Goal: Find specific page/section: Find specific page/section

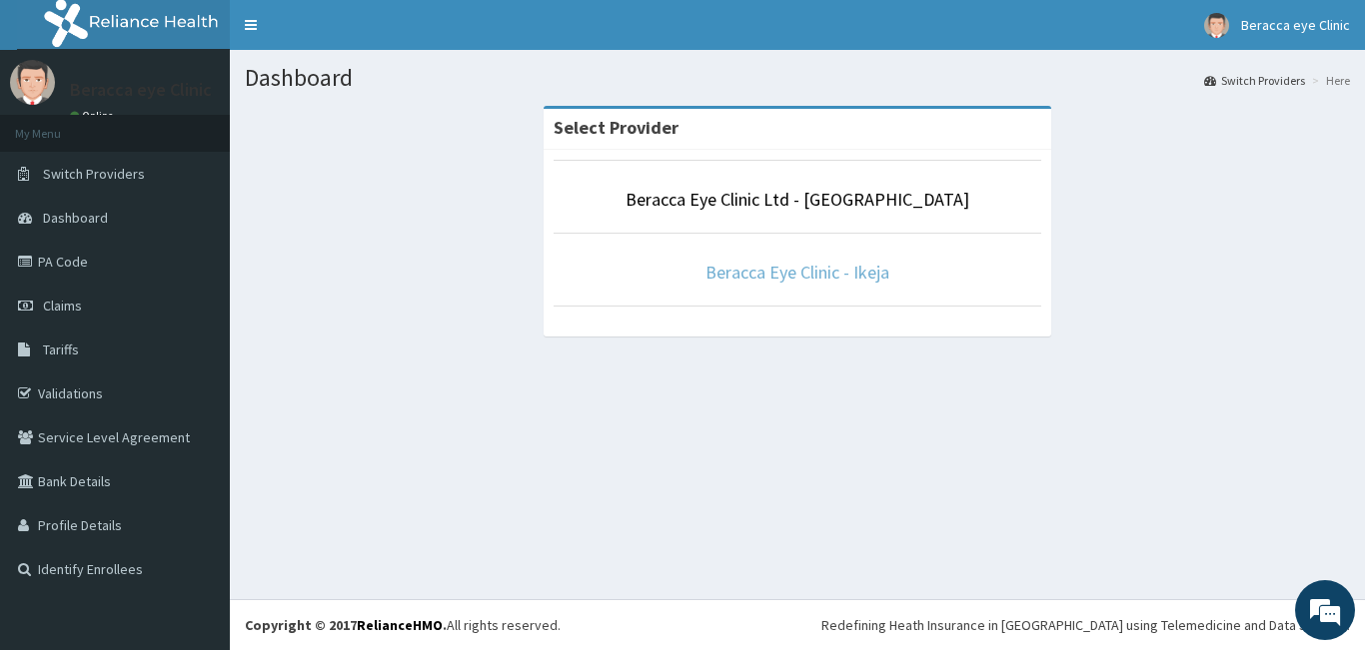
click at [729, 280] on link "Beracca Eye Clinic - Ikeja" at bounding box center [797, 272] width 184 height 23
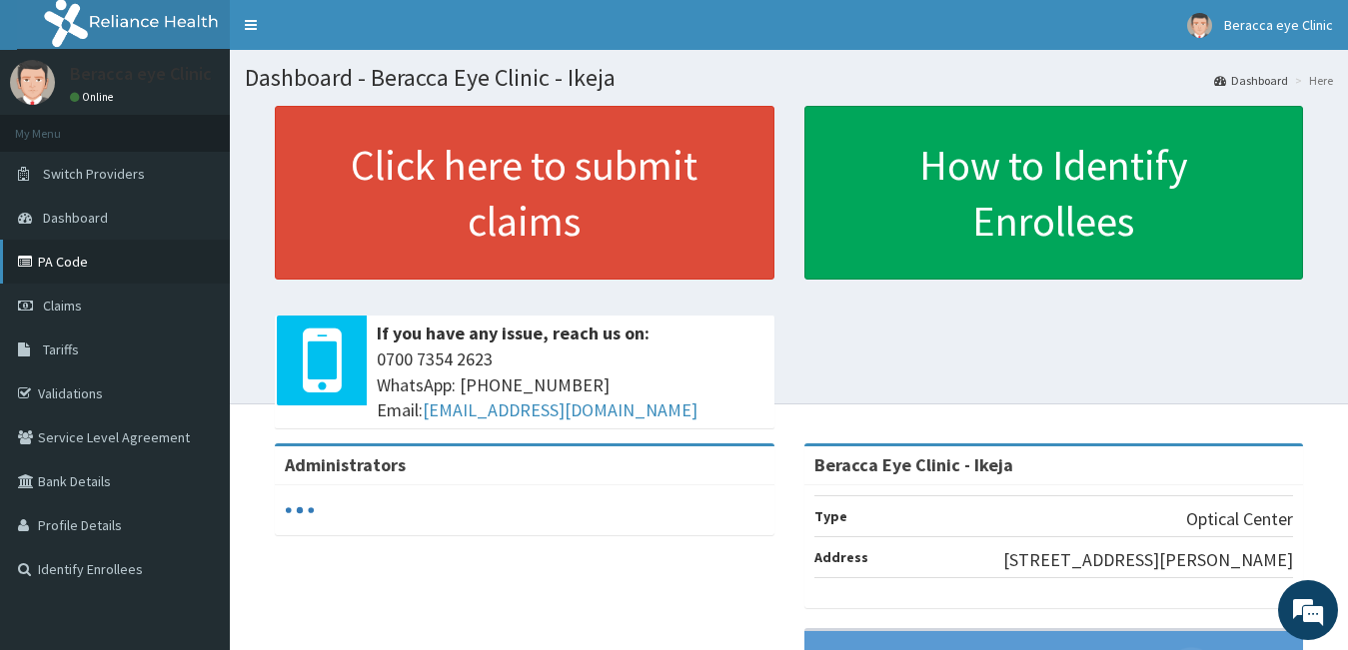
click at [78, 263] on link "PA Code" at bounding box center [115, 262] width 230 height 44
